Goal: Find specific page/section: Find specific page/section

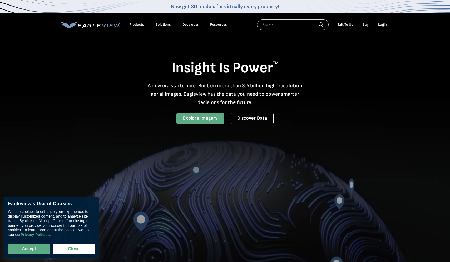
click at [203, 117] on link "Explore Imagery" at bounding box center [200, 118] width 48 height 11
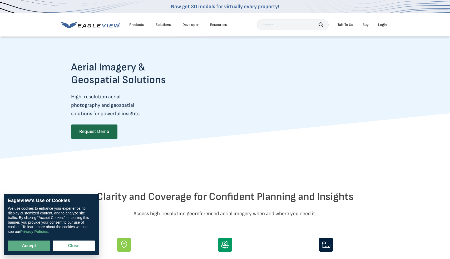
click at [342, 22] on div "Talk To Us" at bounding box center [346, 24] width 16 height 5
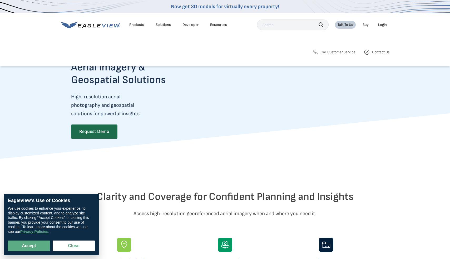
click at [336, 52] on span "Call Customer Service" at bounding box center [338, 52] width 34 height 5
click at [373, 49] on link "Contact Us" at bounding box center [377, 52] width 26 height 6
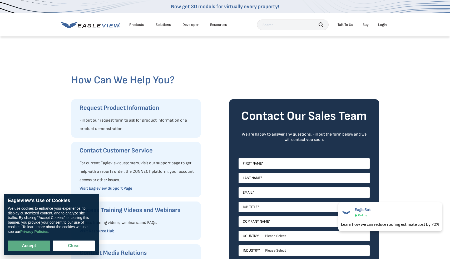
click at [133, 25] on div "Products" at bounding box center [136, 24] width 15 height 5
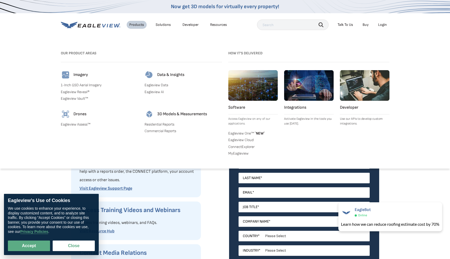
click at [92, 84] on link "1-Inch GSD Aerial Imagery" at bounding box center [99, 85] width 77 height 5
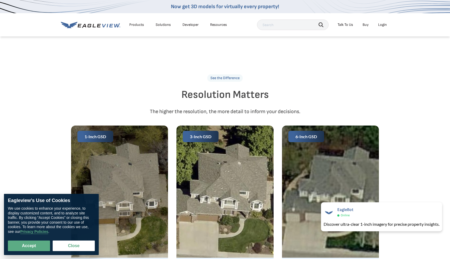
scroll to position [768, 0]
